Goal: Transaction & Acquisition: Download file/media

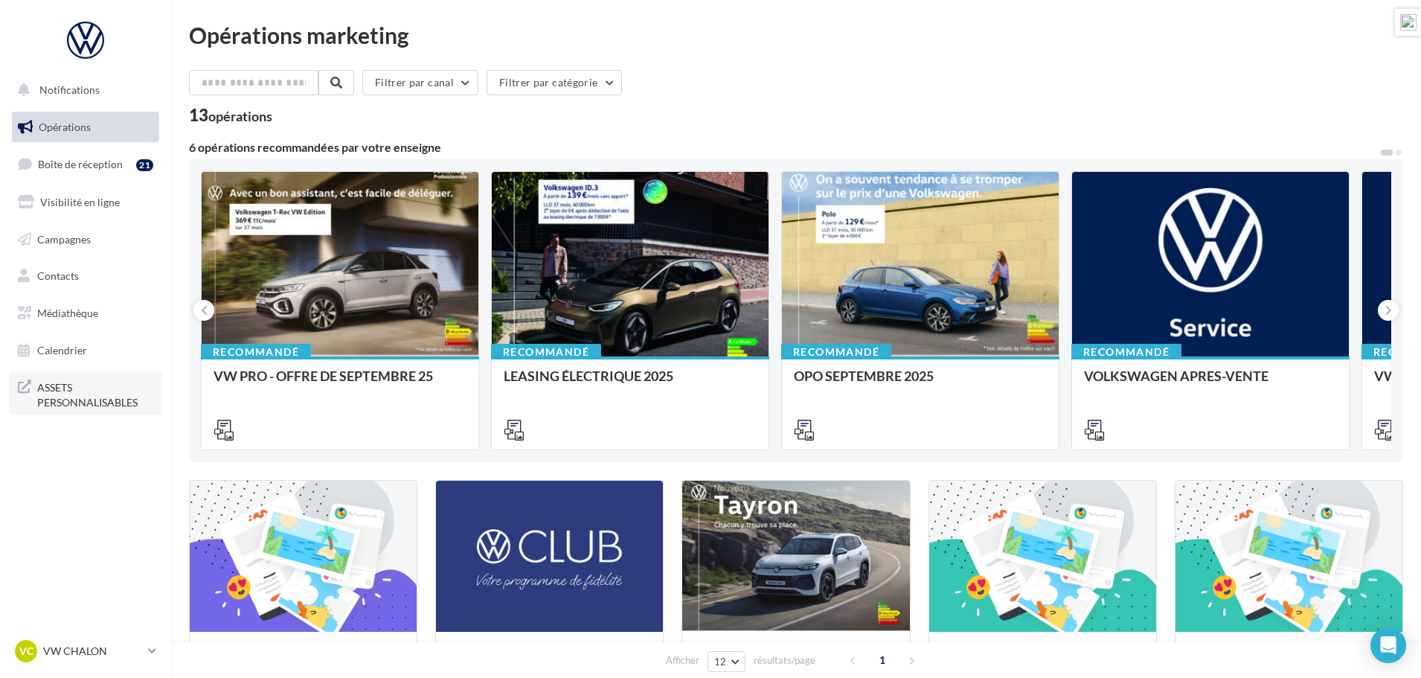
click at [61, 389] on span "ASSETS PERSONNALISABLES" at bounding box center [95, 393] width 116 height 32
click at [307, 84] on input "text" at bounding box center [254, 82] width 131 height 25
type input "*"
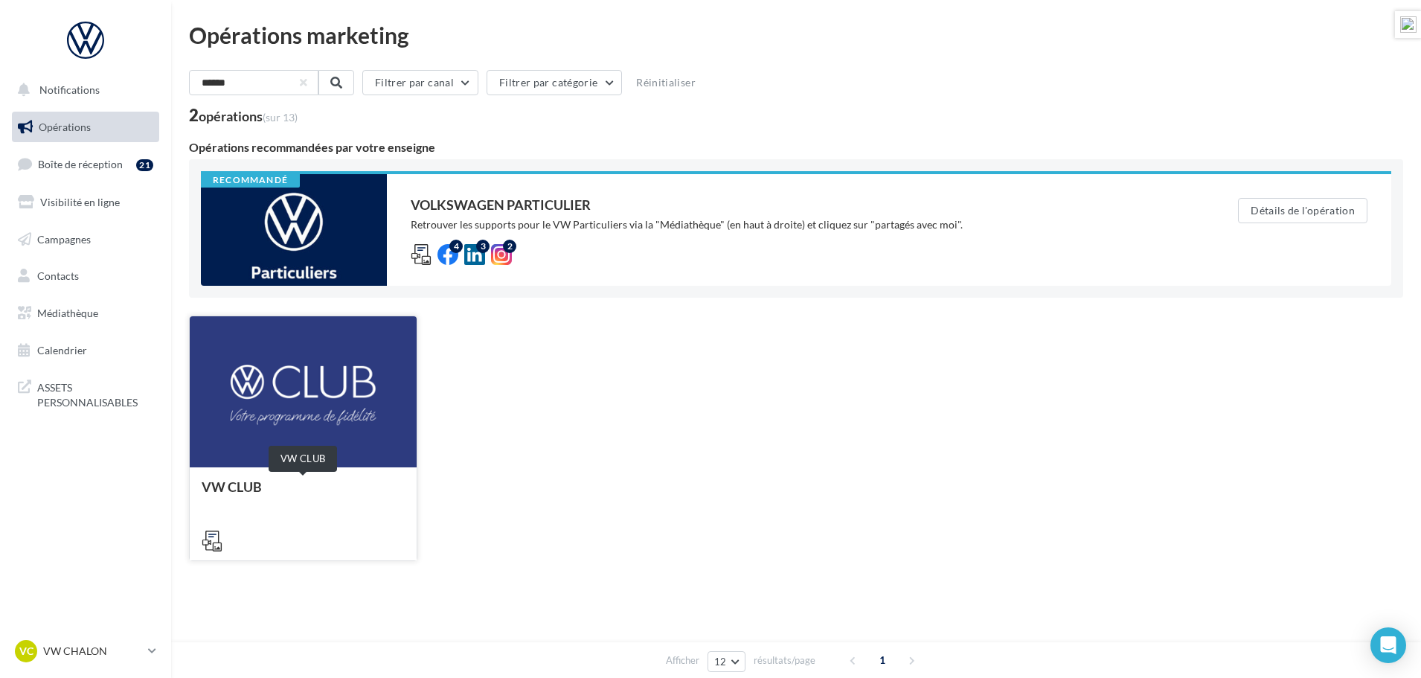
click at [234, 487] on div "VW CLUB" at bounding box center [303, 494] width 203 height 30
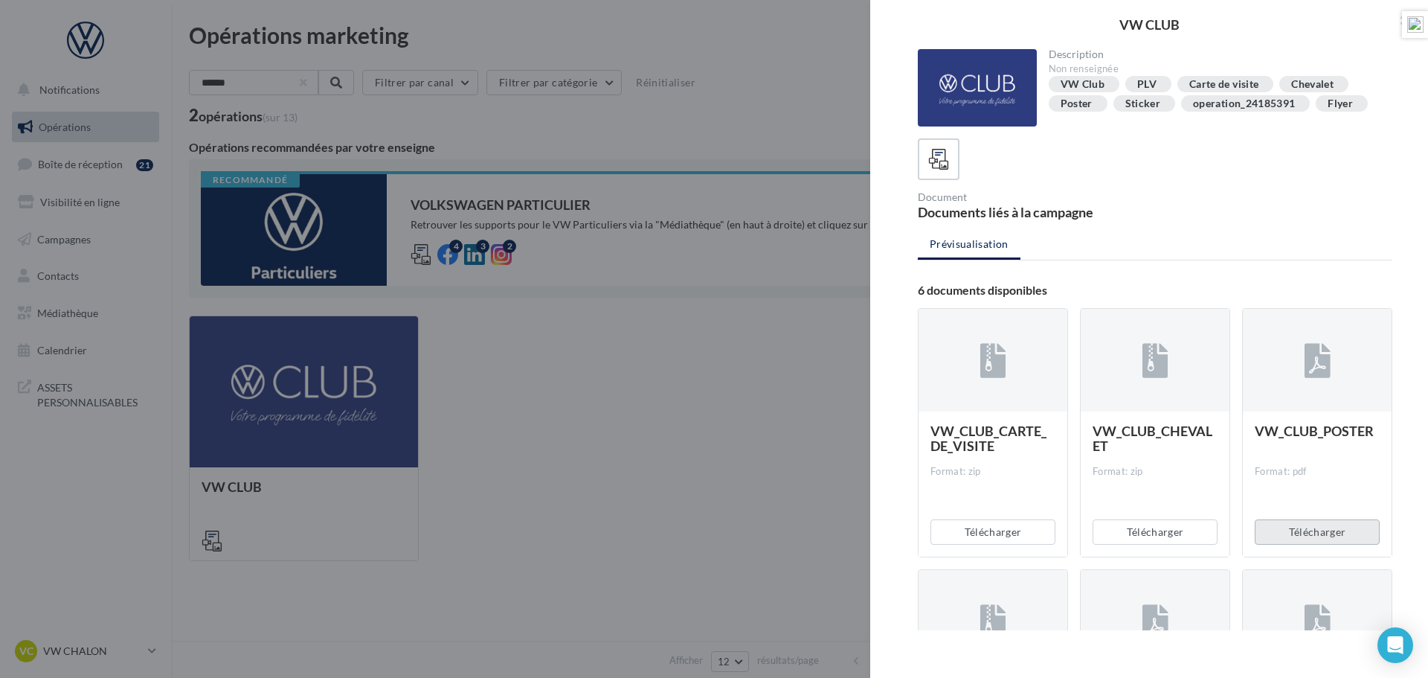
click at [1315, 532] on button "Télécharger" at bounding box center [1317, 531] width 125 height 25
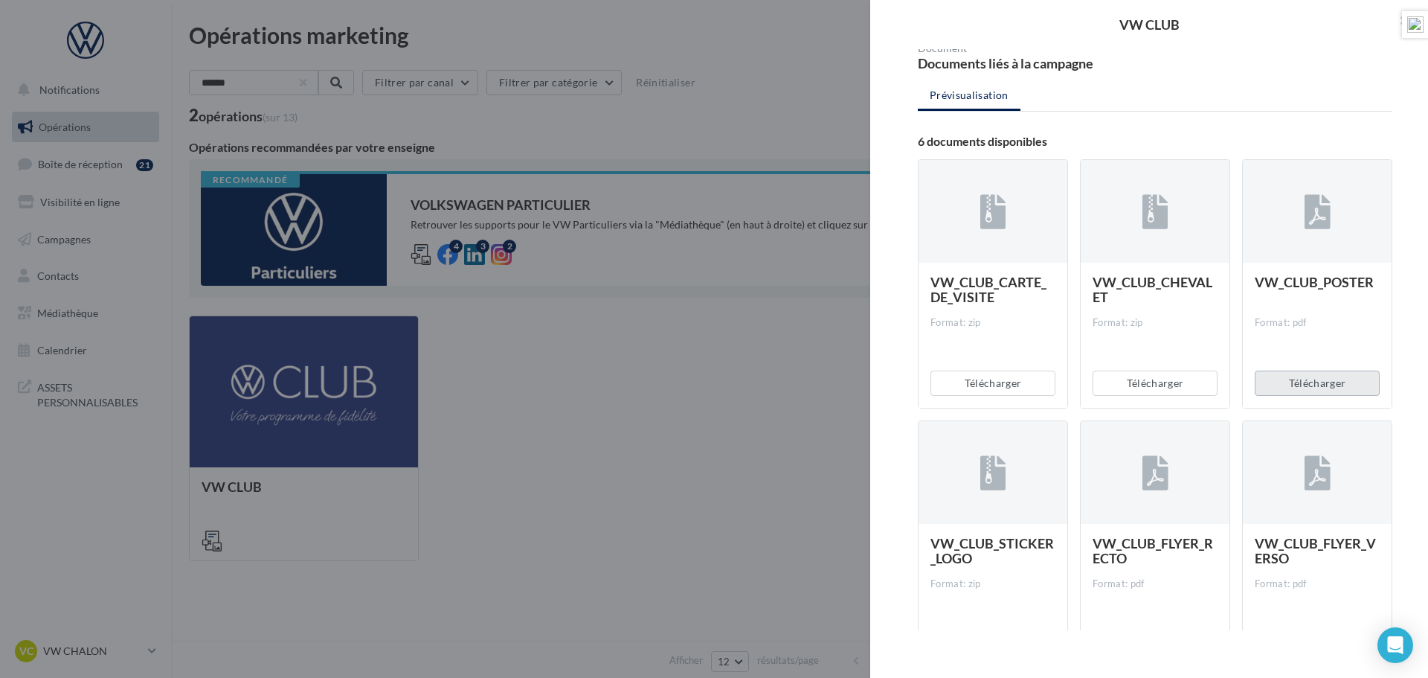
scroll to position [212, 0]
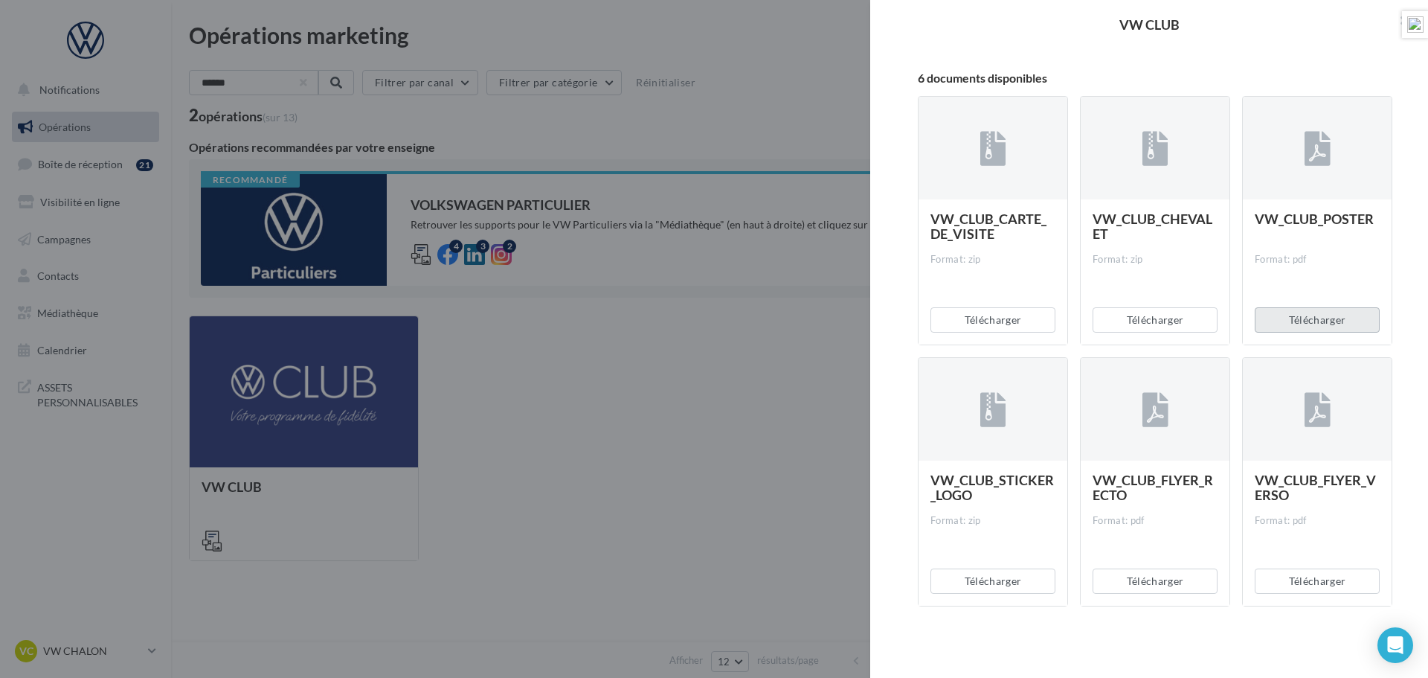
click at [1302, 315] on button "Télécharger" at bounding box center [1317, 319] width 125 height 25
click at [1317, 213] on span "VW_CLUB_POSTER" at bounding box center [1314, 219] width 119 height 16
click at [1316, 219] on span "VW_CLUB_POSTER" at bounding box center [1314, 219] width 119 height 16
click at [1274, 257] on div "Format: pdf" at bounding box center [1317, 259] width 125 height 13
click at [1316, 175] on div at bounding box center [1317, 149] width 149 height 104
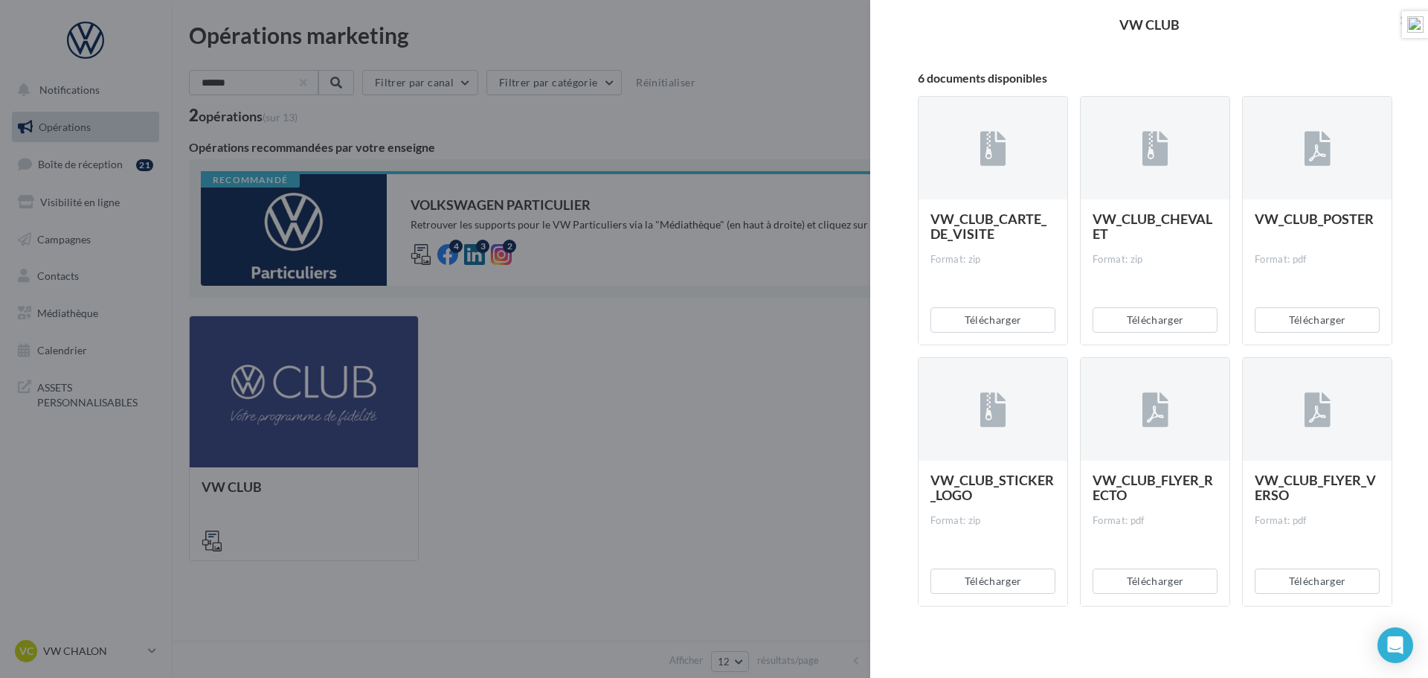
click at [1306, 232] on div "VW_CLUB_POSTER" at bounding box center [1317, 226] width 125 height 30
click at [1306, 219] on span "VW_CLUB_POSTER" at bounding box center [1314, 219] width 119 height 16
click at [584, 357] on div at bounding box center [710, 339] width 1421 height 678
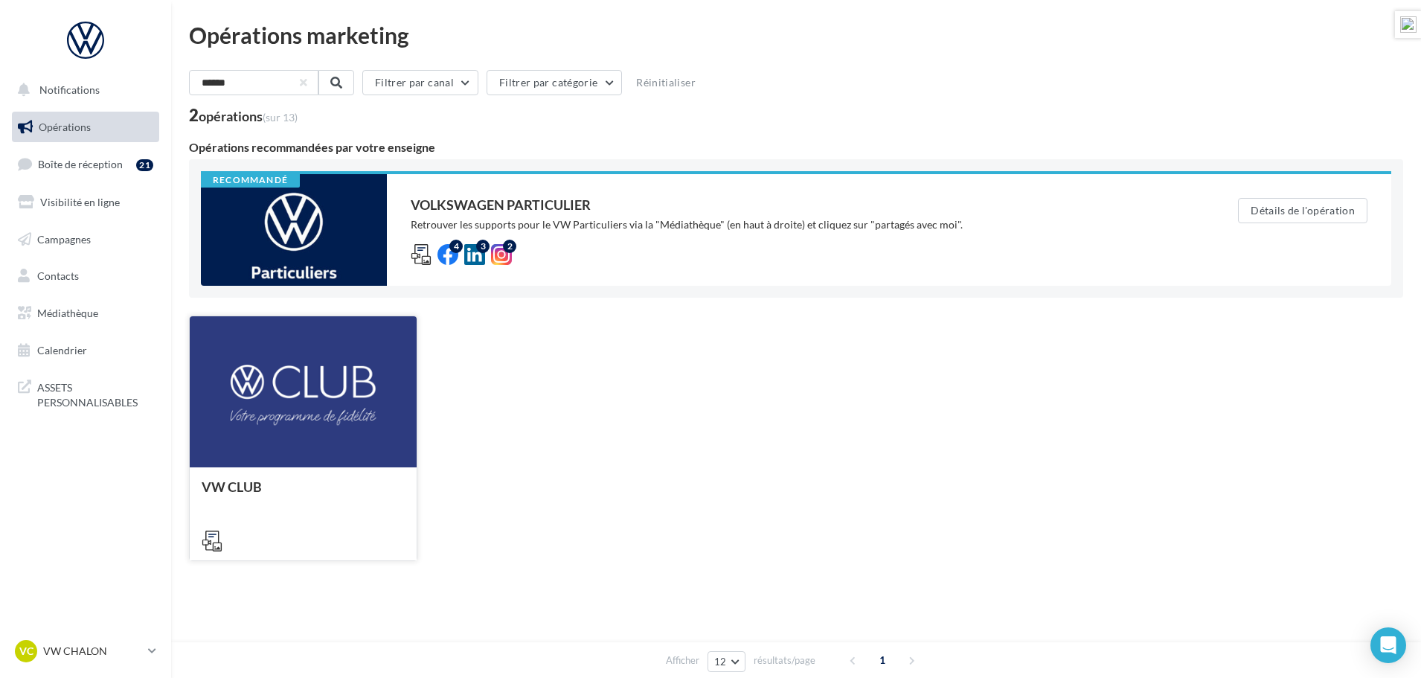
click at [216, 543] on icon at bounding box center [212, 540] width 21 height 21
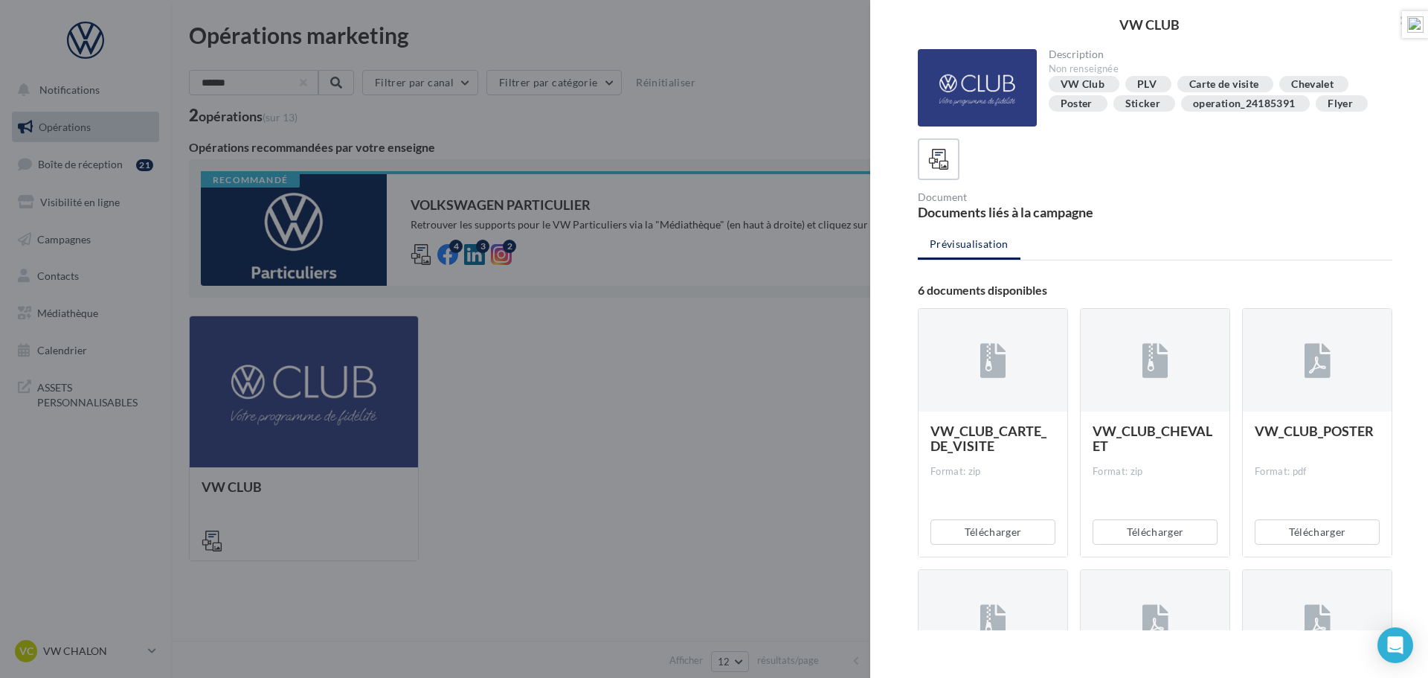
click at [626, 335] on div at bounding box center [714, 339] width 1428 height 678
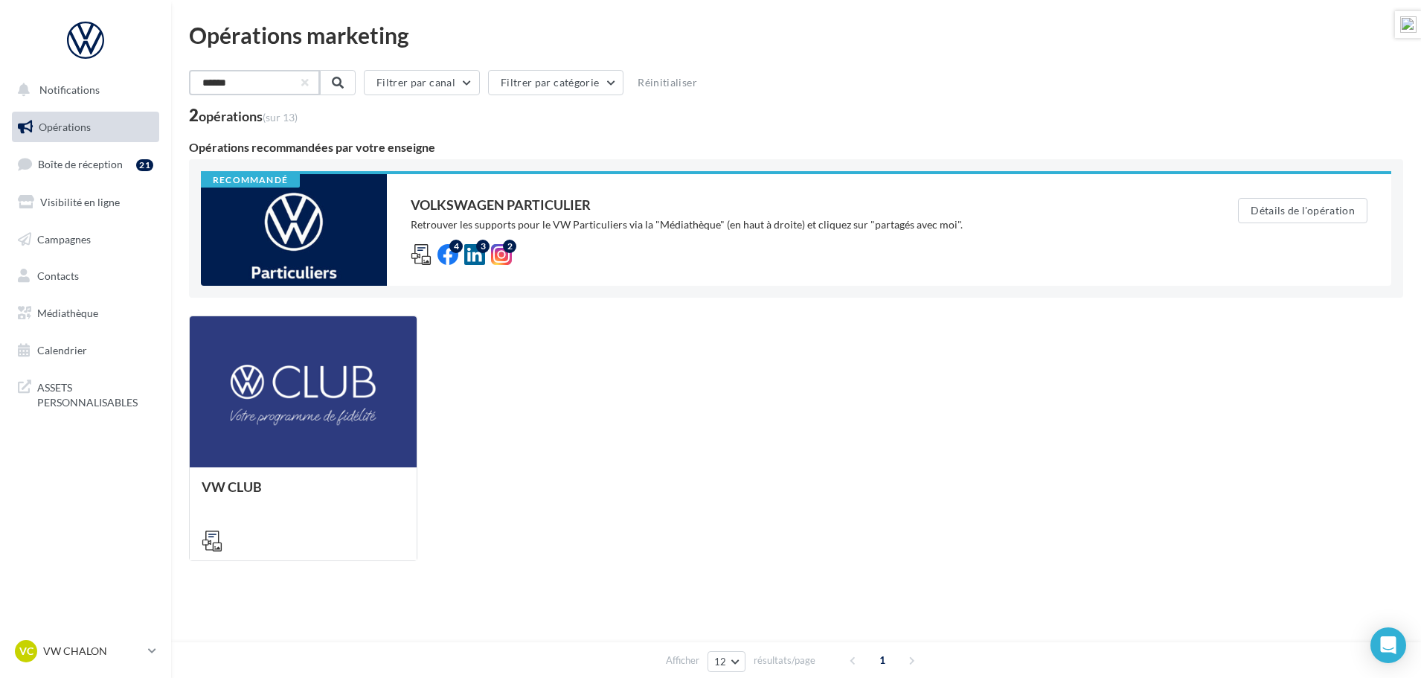
click at [272, 86] on input "******" at bounding box center [254, 82] width 131 height 25
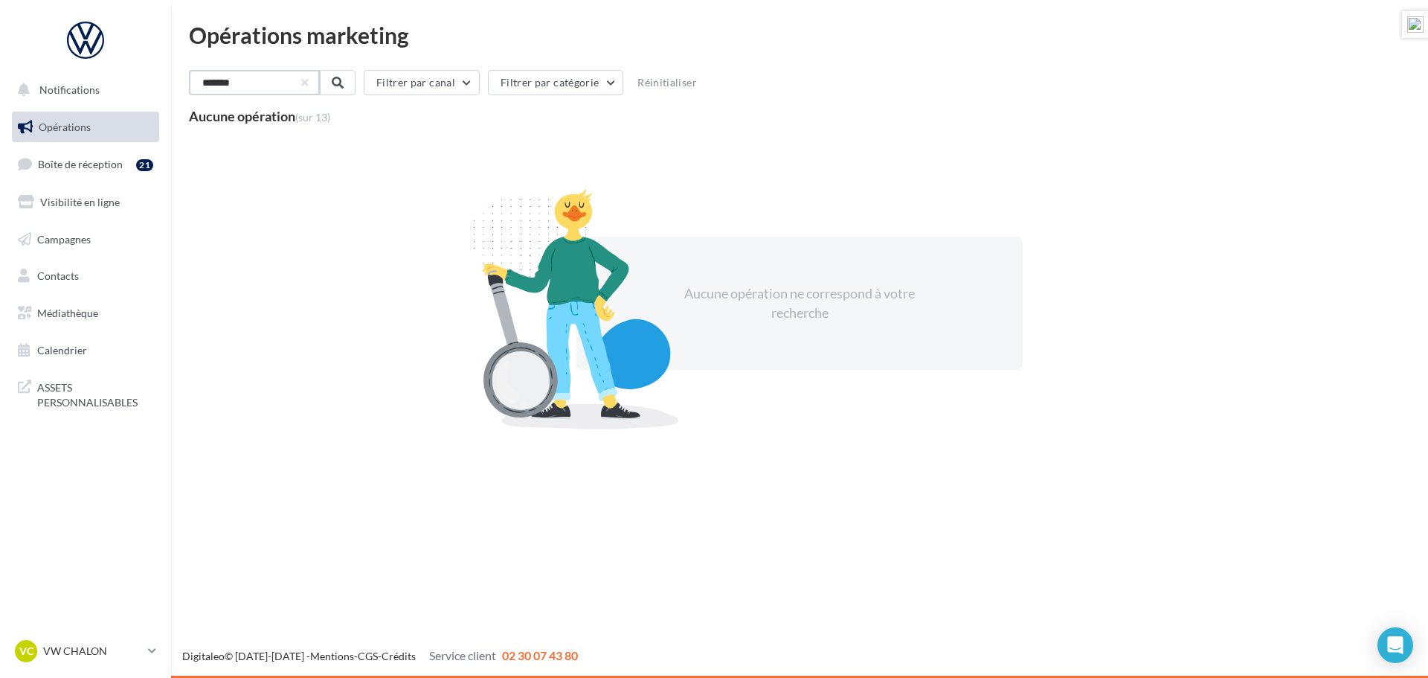
type input "*******"
